Goal: Task Accomplishment & Management: Complete application form

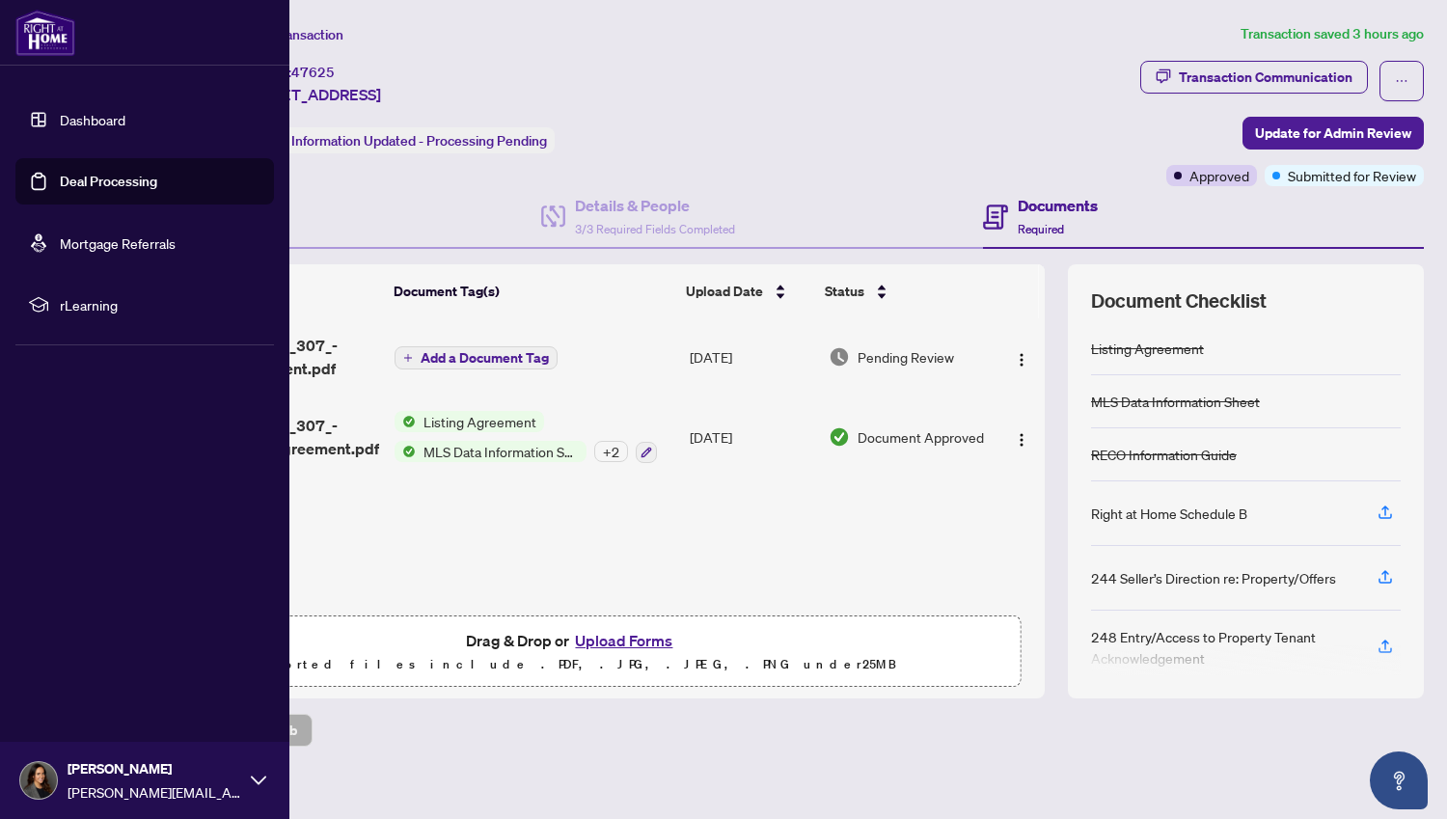
click at [118, 177] on link "Deal Processing" at bounding box center [108, 181] width 97 height 17
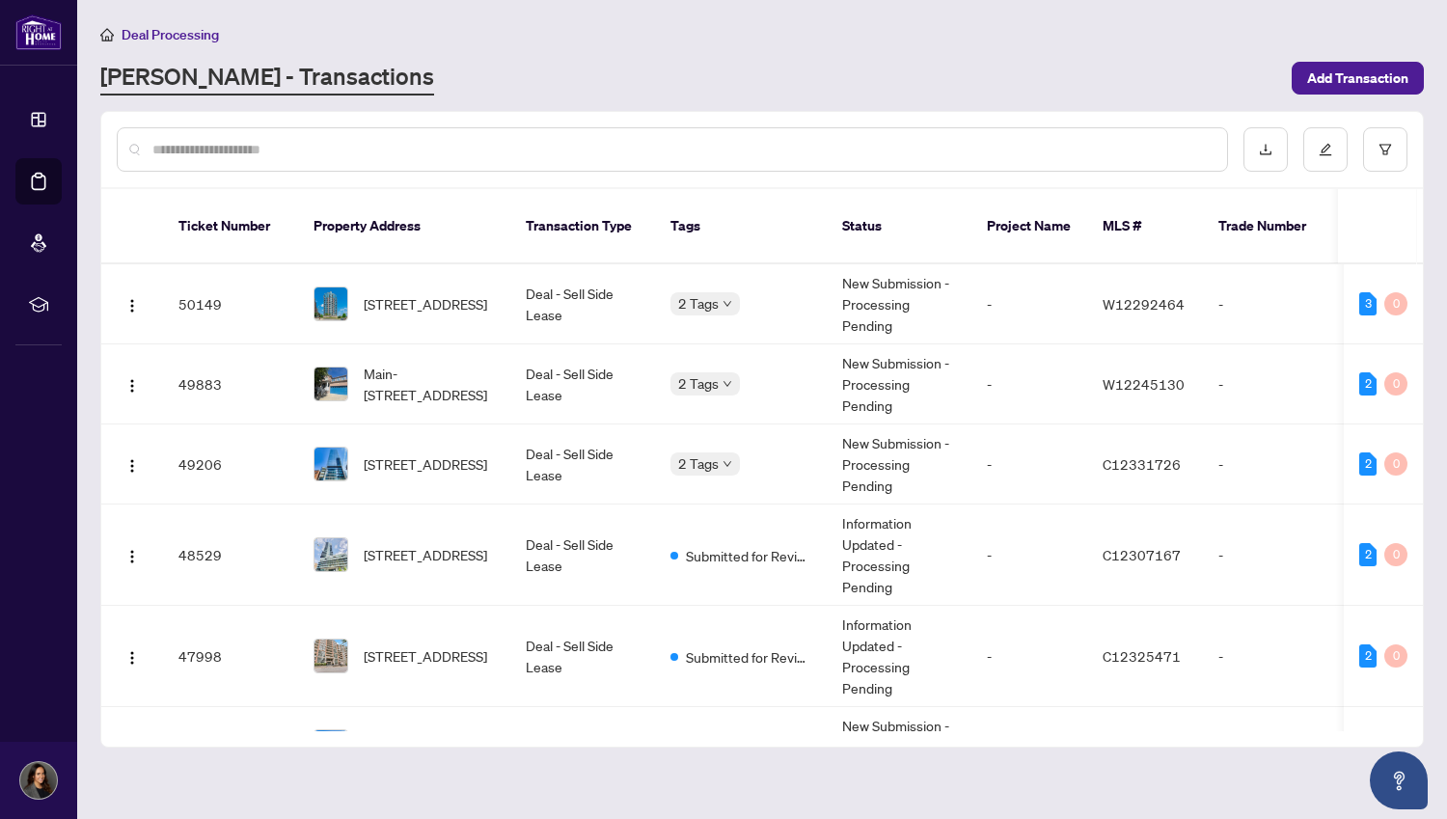
click at [583, 149] on input "text" at bounding box center [681, 149] width 1059 height 21
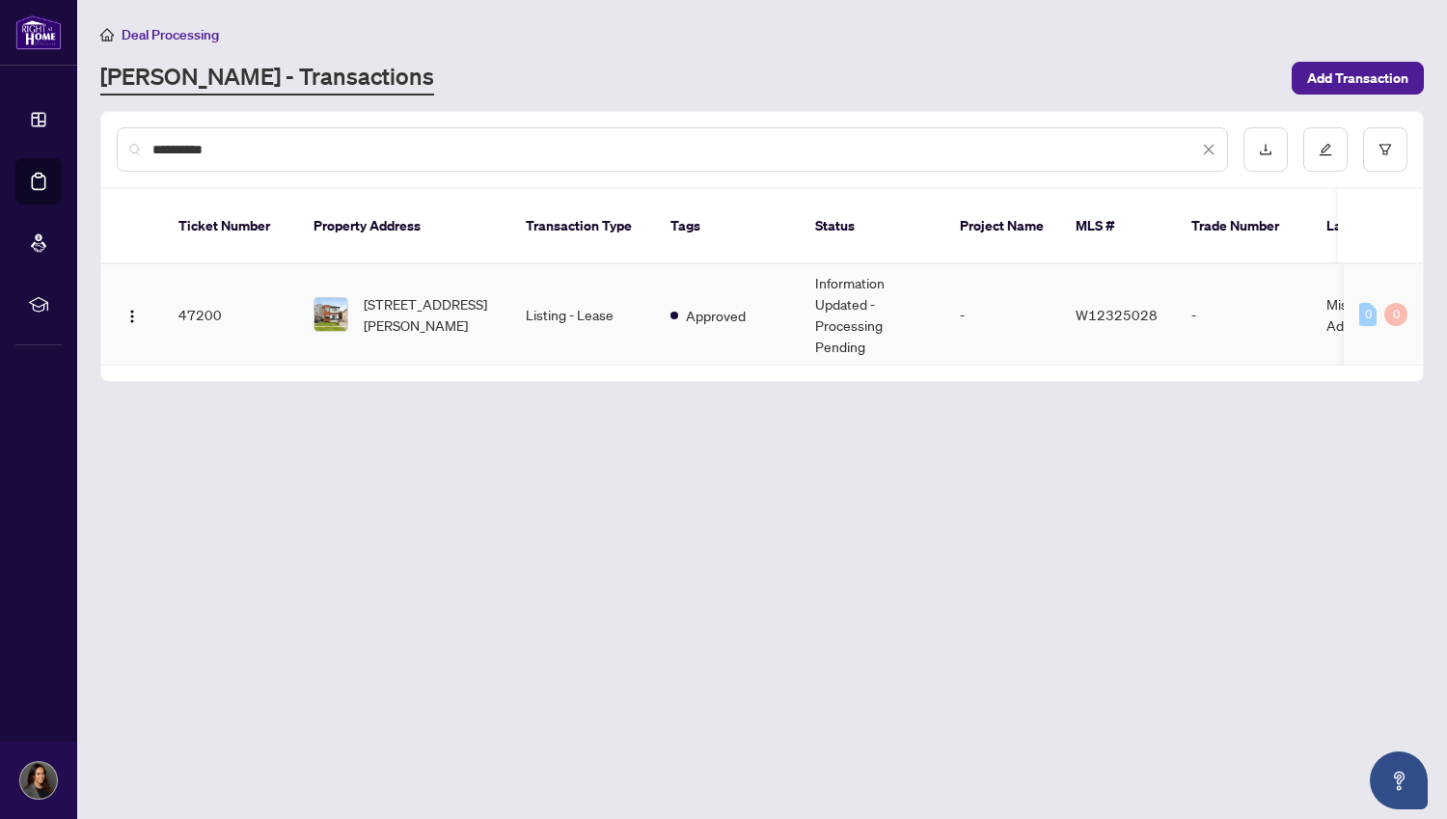
type input "**********"
click at [465, 293] on span "[STREET_ADDRESS][PERSON_NAME]" at bounding box center [429, 314] width 131 height 42
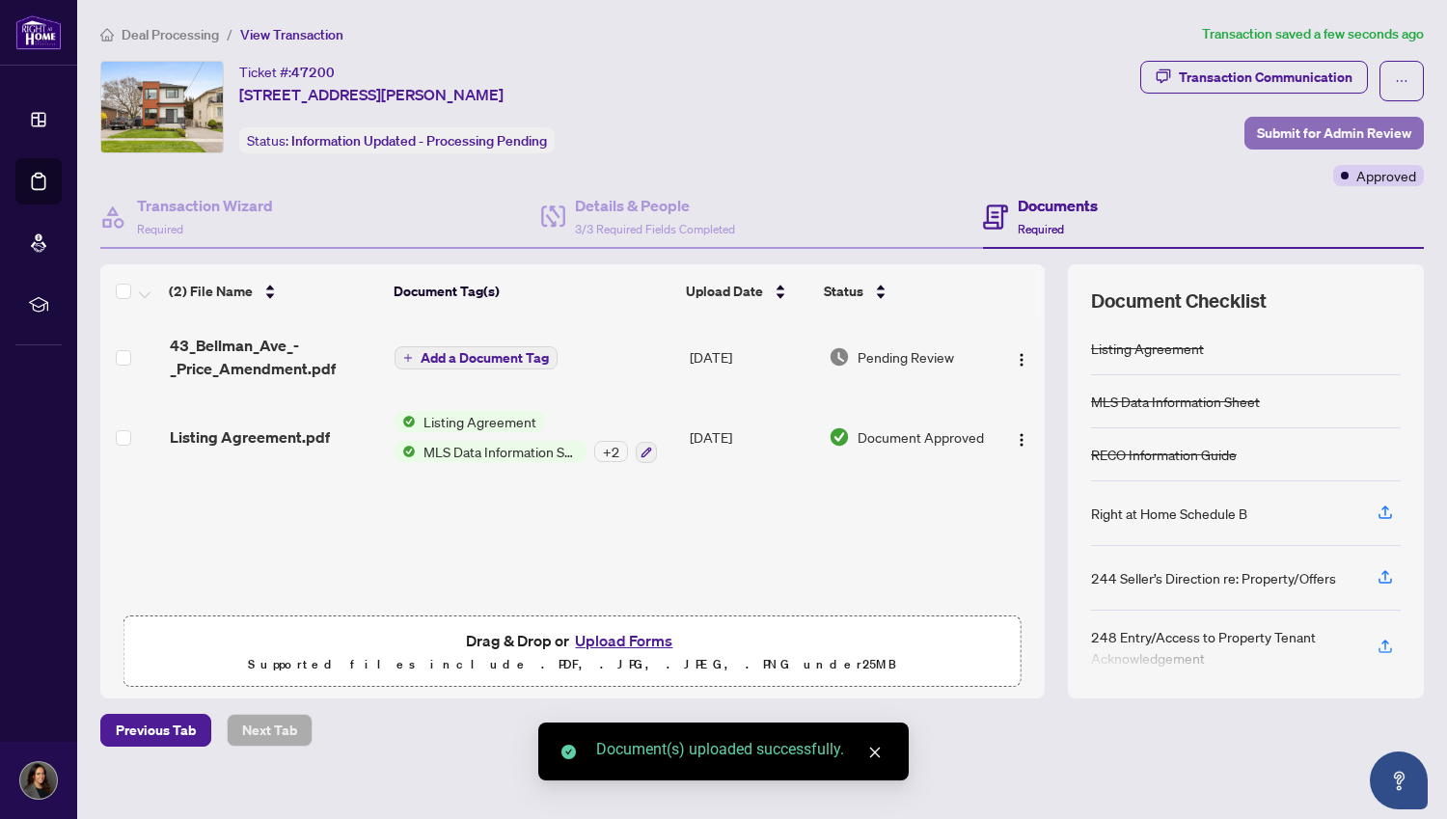
click at [1260, 137] on span "Submit for Admin Review" at bounding box center [1334, 133] width 154 height 31
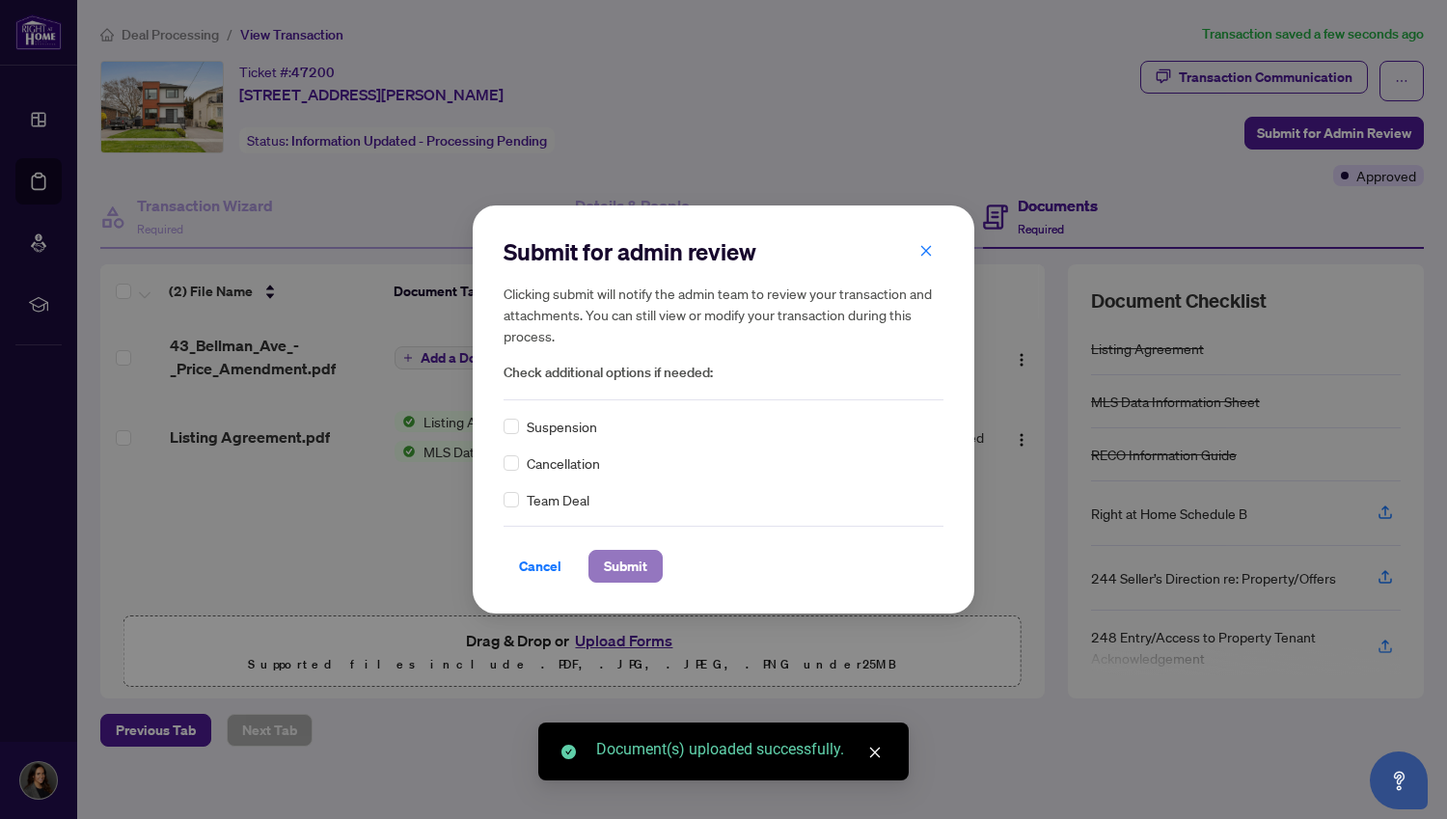
click at [628, 565] on span "Submit" at bounding box center [625, 566] width 43 height 31
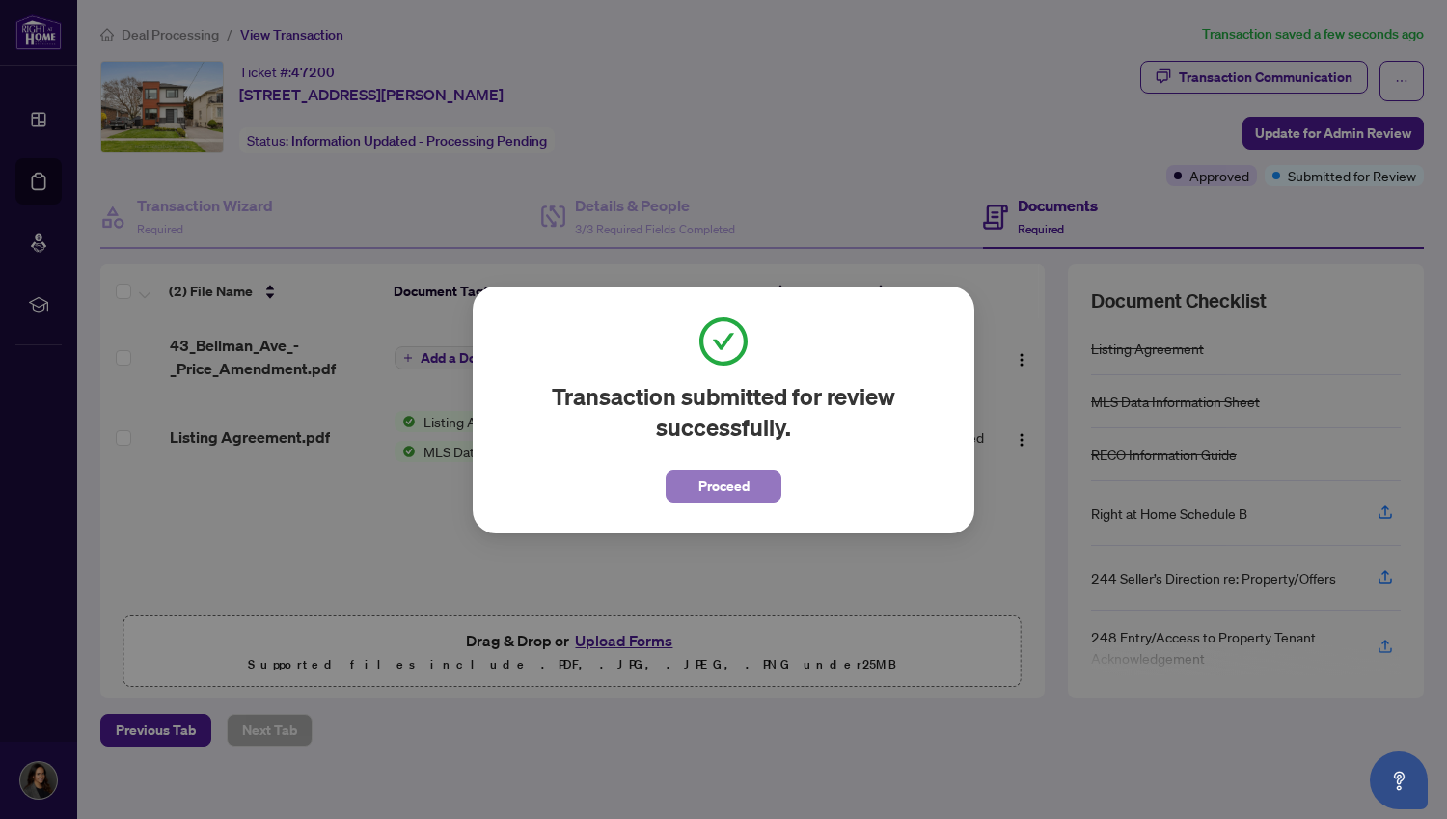
click at [701, 487] on span "Proceed" at bounding box center [723, 486] width 51 height 31
